Goal: Information Seeking & Learning: Learn about a topic

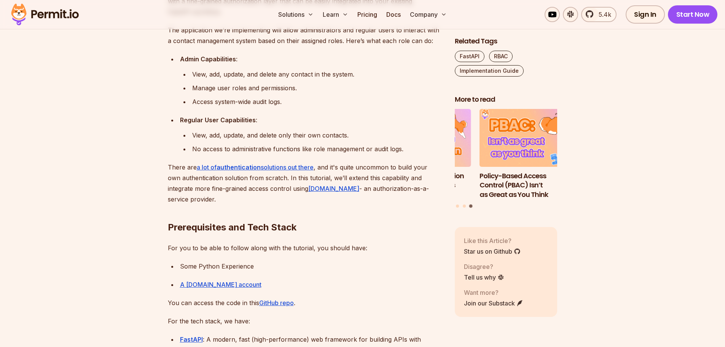
scroll to position [540, 0]
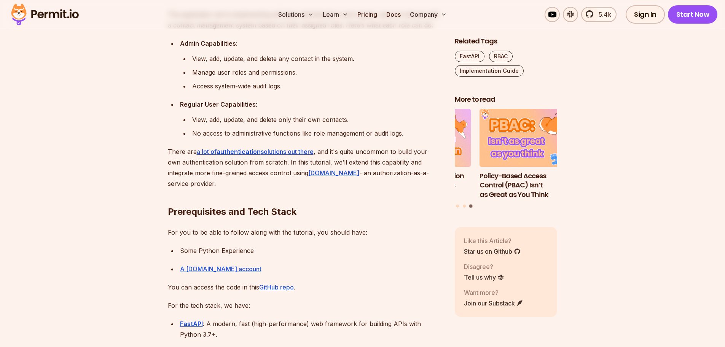
click at [354, 213] on h2 "Prerequisites and Tech Stack" at bounding box center [305, 196] width 275 height 43
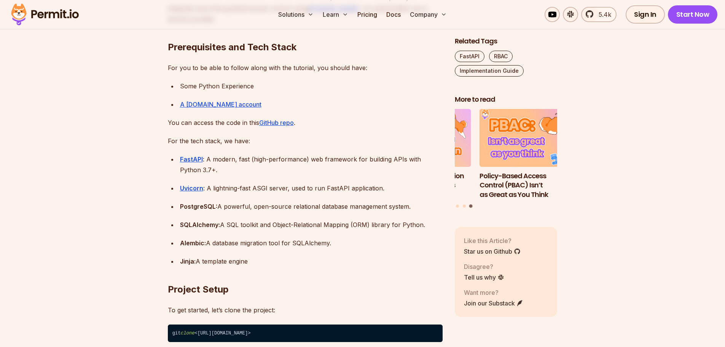
scroll to position [704, 0]
click at [224, 70] on p "For you to be able to follow along with the tutorial, you should have:" at bounding box center [305, 68] width 275 height 11
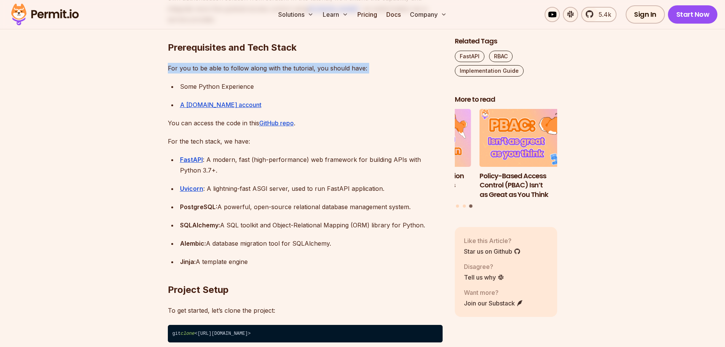
click at [224, 70] on p "For you to be able to follow along with the tutorial, you should have:" at bounding box center [305, 68] width 275 height 11
click at [271, 70] on p "For you to be able to follow along with the tutorial, you should have:" at bounding box center [305, 68] width 275 height 11
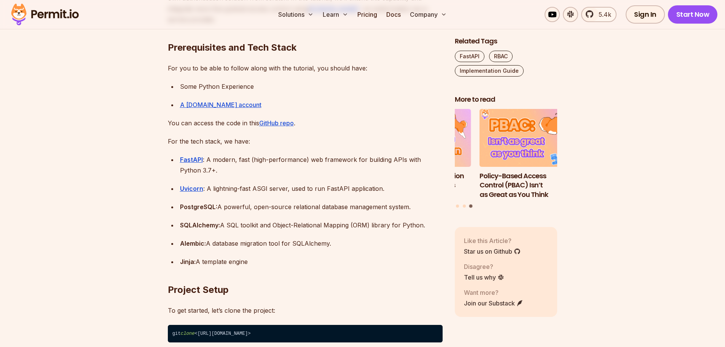
click at [229, 87] on div "Some Python Experience" at bounding box center [311, 86] width 263 height 11
click at [260, 68] on p "For you to be able to follow along with the tutorial, you should have:" at bounding box center [305, 68] width 275 height 11
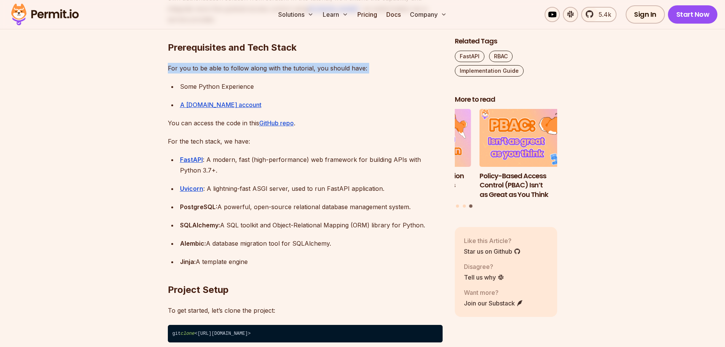
click at [260, 68] on p "For you to be able to follow along with the tutorial, you should have:" at bounding box center [305, 68] width 275 height 11
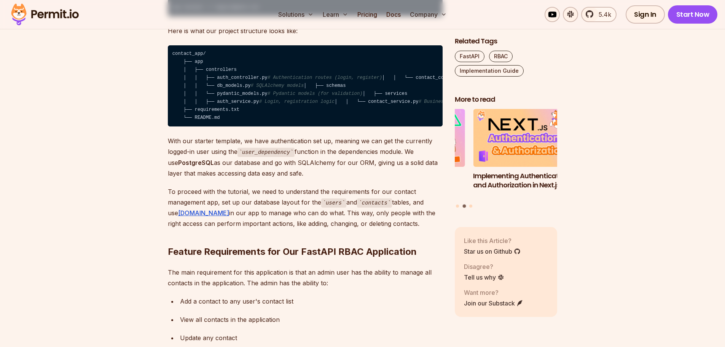
scroll to position [1138, 0]
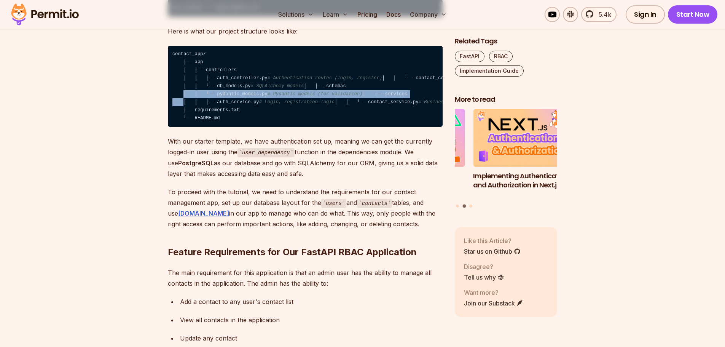
drag, startPoint x: 291, startPoint y: 129, endPoint x: 304, endPoint y: 140, distance: 16.7
click at [304, 127] on code "contact_app/ ├── app │ ├── controllers │ │ ├── auth_controller.py # Authenticat…" at bounding box center [305, 86] width 275 height 81
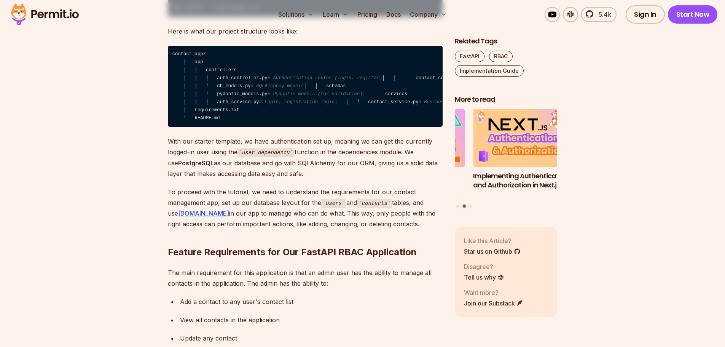
click at [318, 127] on code "contact_app/ ├── app │ ├── controllers │ │ ├── auth_controller.py # Authenticat…" at bounding box center [305, 86] width 275 height 81
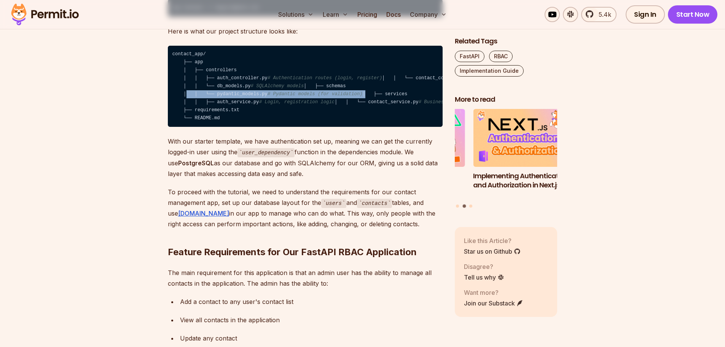
click at [318, 127] on code "contact_app/ ├── app │ ├── controllers │ │ ├── auth_controller.py # Authenticat…" at bounding box center [305, 86] width 275 height 81
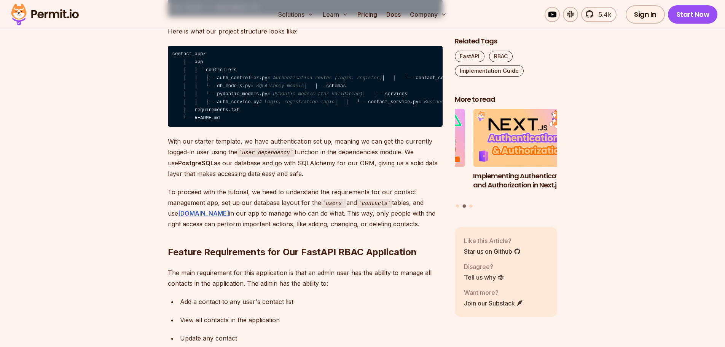
click at [294, 89] on span "# SQLAlchemy models" at bounding box center [277, 85] width 53 height 5
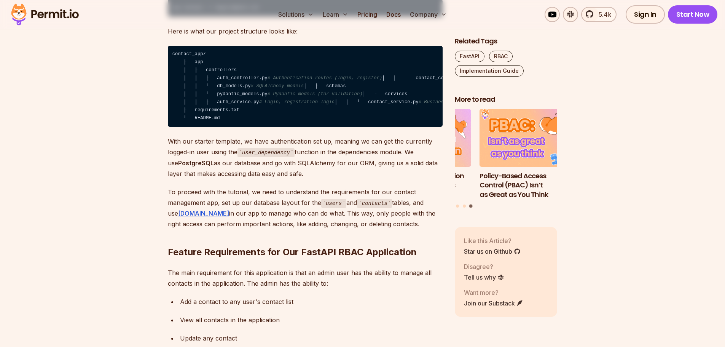
click at [287, 97] on span "# Pydantic models (for validation)" at bounding box center [314, 93] width 95 height 5
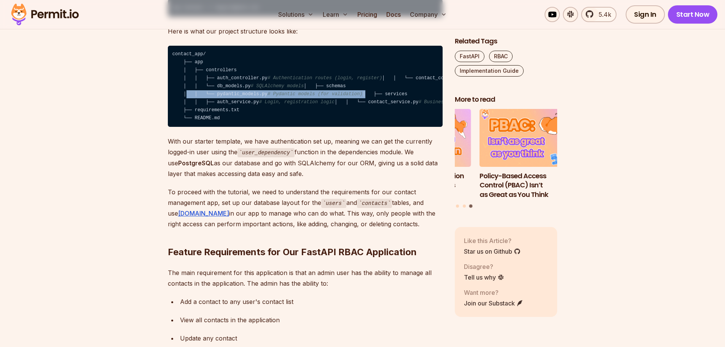
click at [287, 97] on span "# Pydantic models (for validation)" at bounding box center [314, 93] width 95 height 5
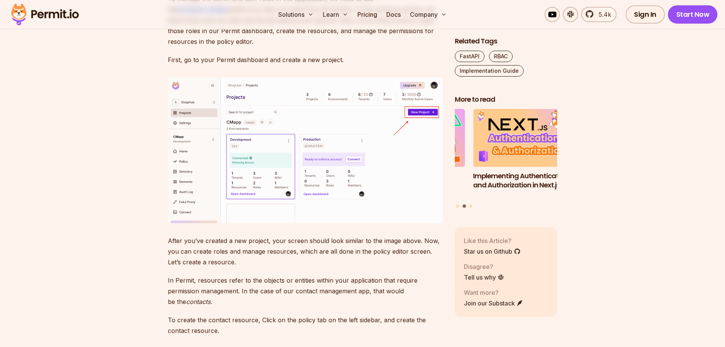
scroll to position [2155, 0]
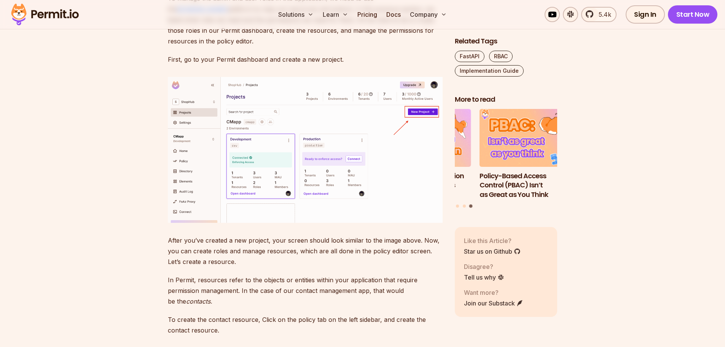
click at [228, 13] on link "[DOMAIN_NAME]" at bounding box center [202, 9] width 51 height 8
